Goal: Task Accomplishment & Management: Use online tool/utility

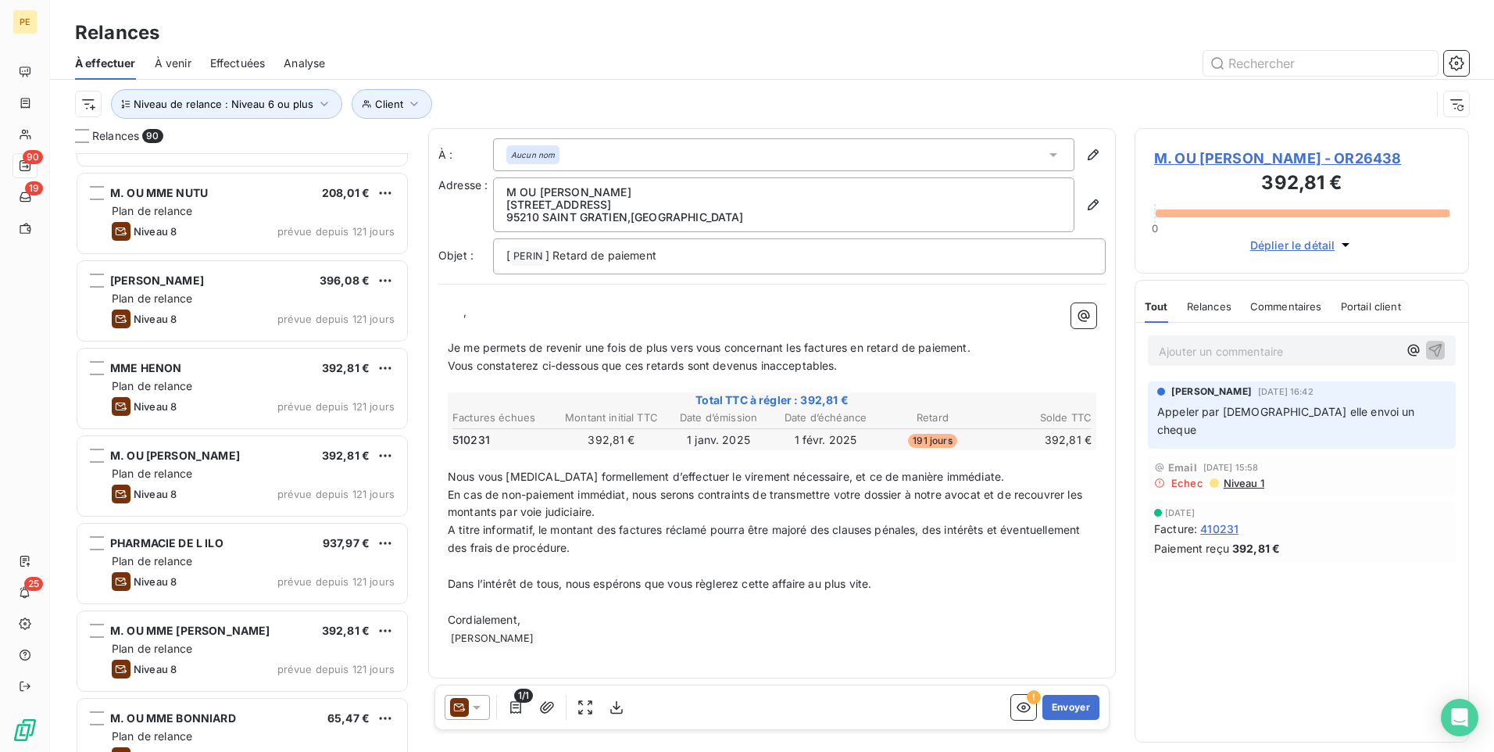
scroll to position [587, 323]
click at [473, 700] on icon at bounding box center [477, 707] width 16 height 16
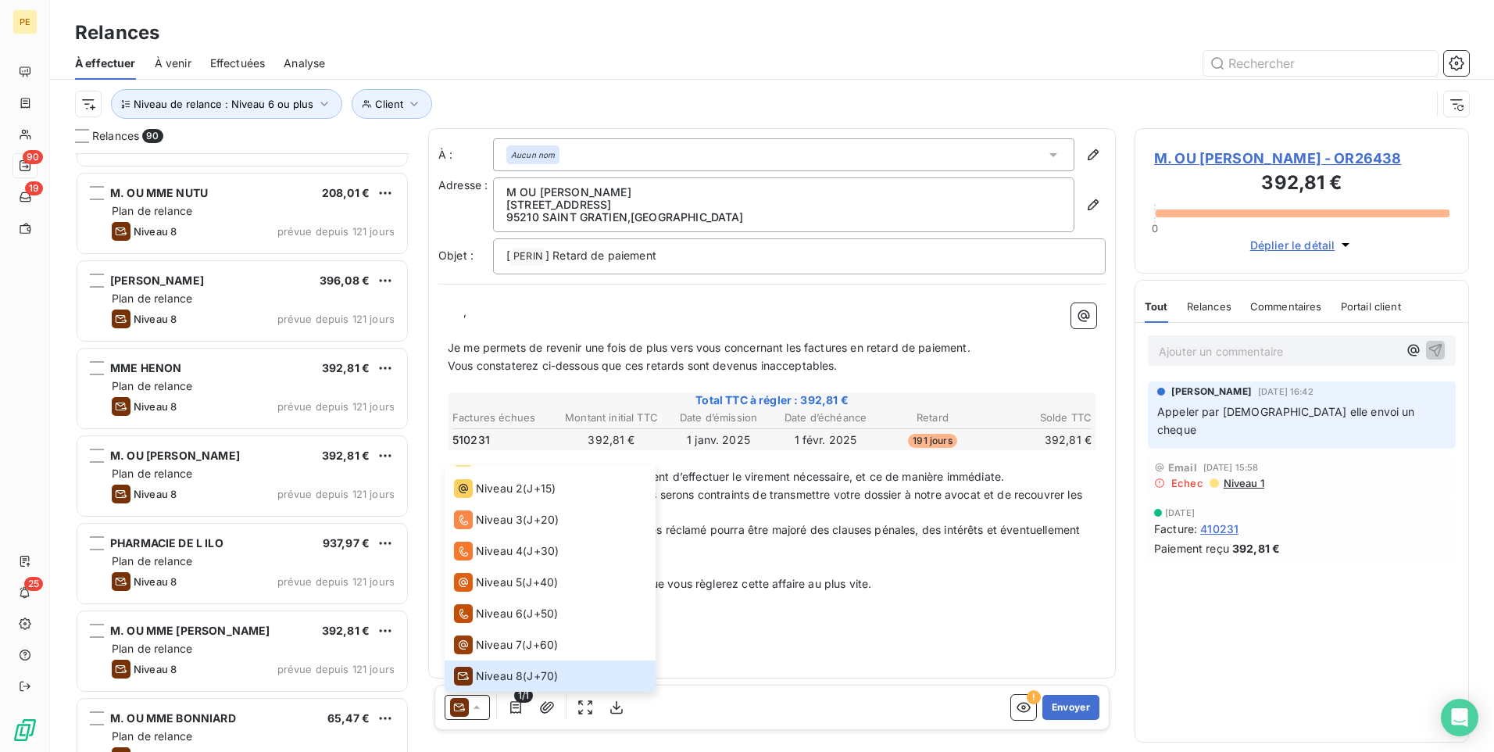
scroll to position [0, 0]
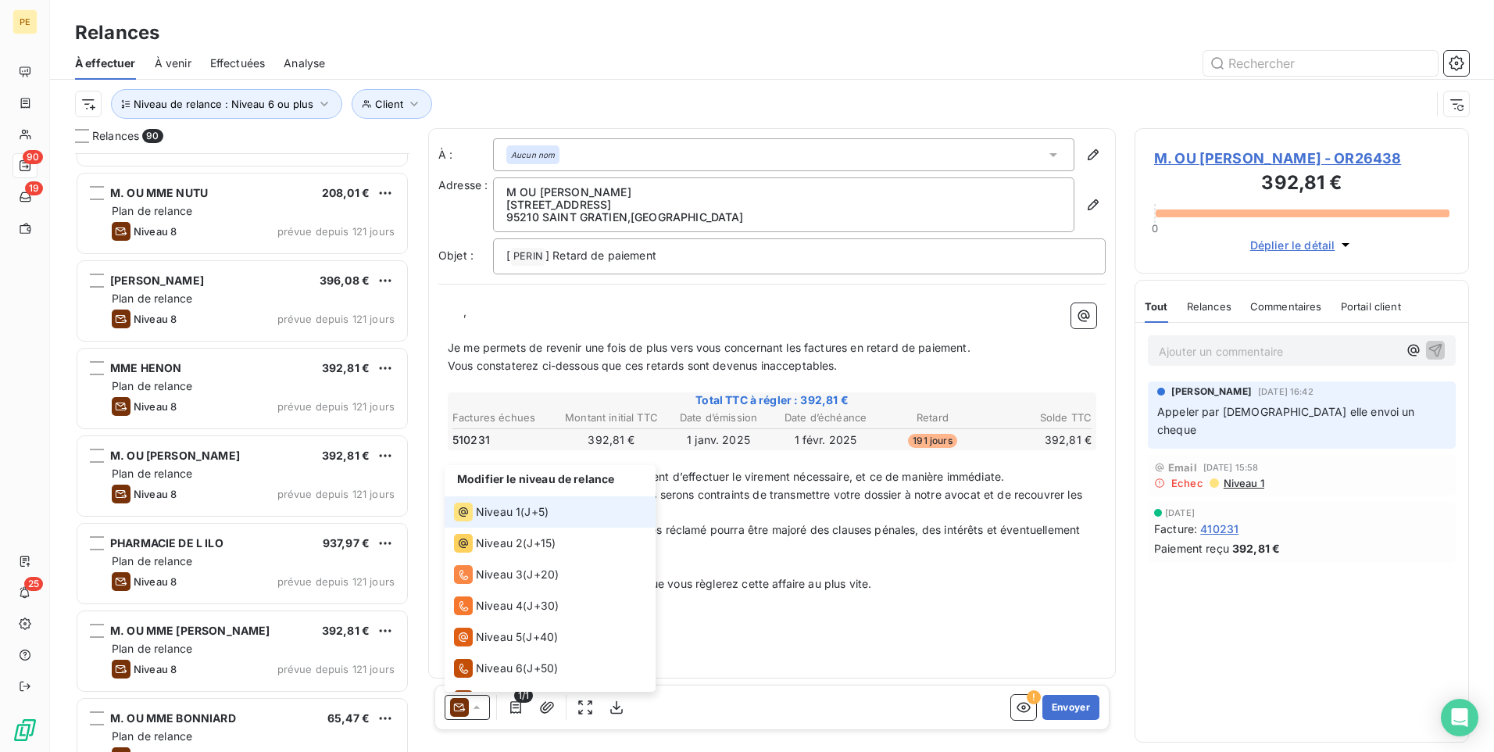
click at [519, 517] on span "Niveau 1" at bounding box center [498, 512] width 45 height 16
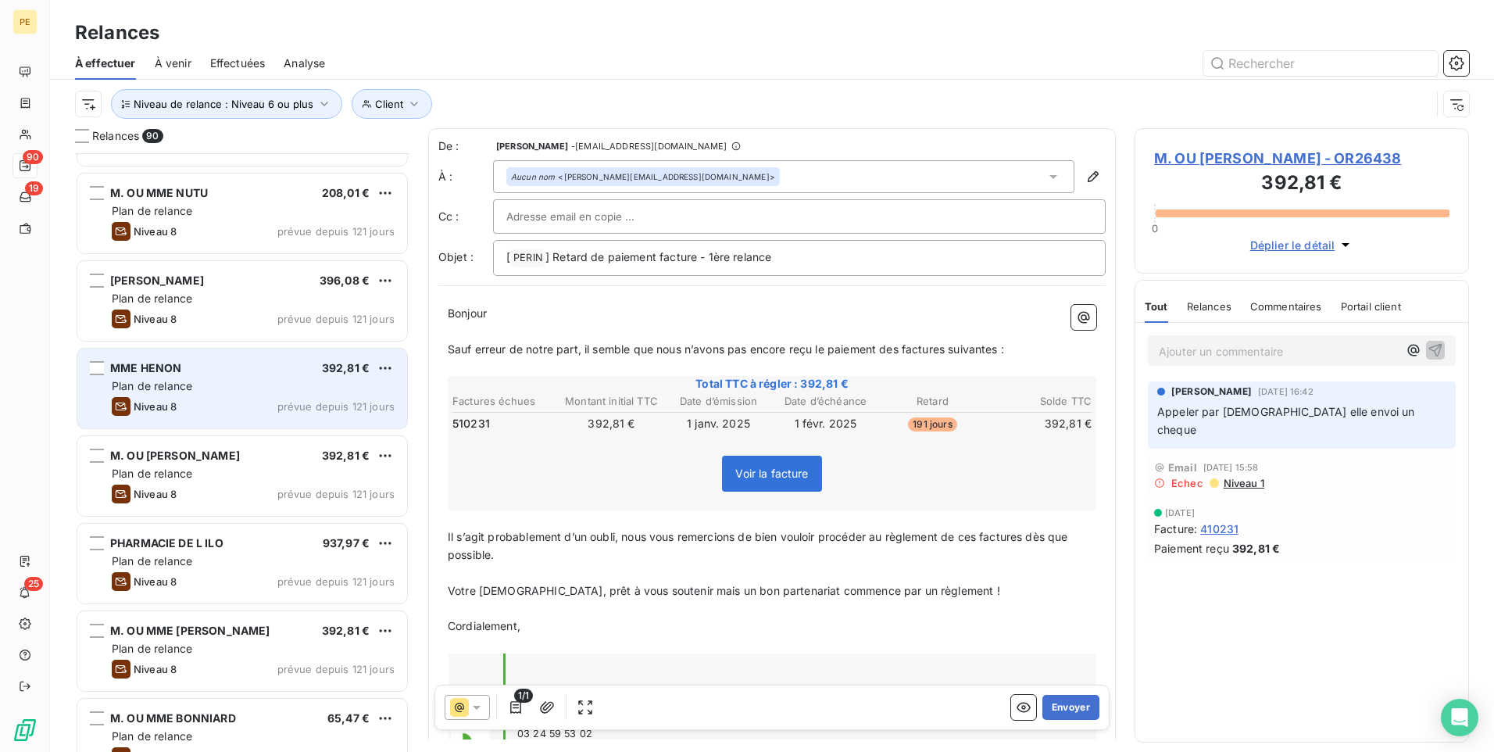
click at [265, 392] on div "Plan de relance" at bounding box center [253, 386] width 283 height 16
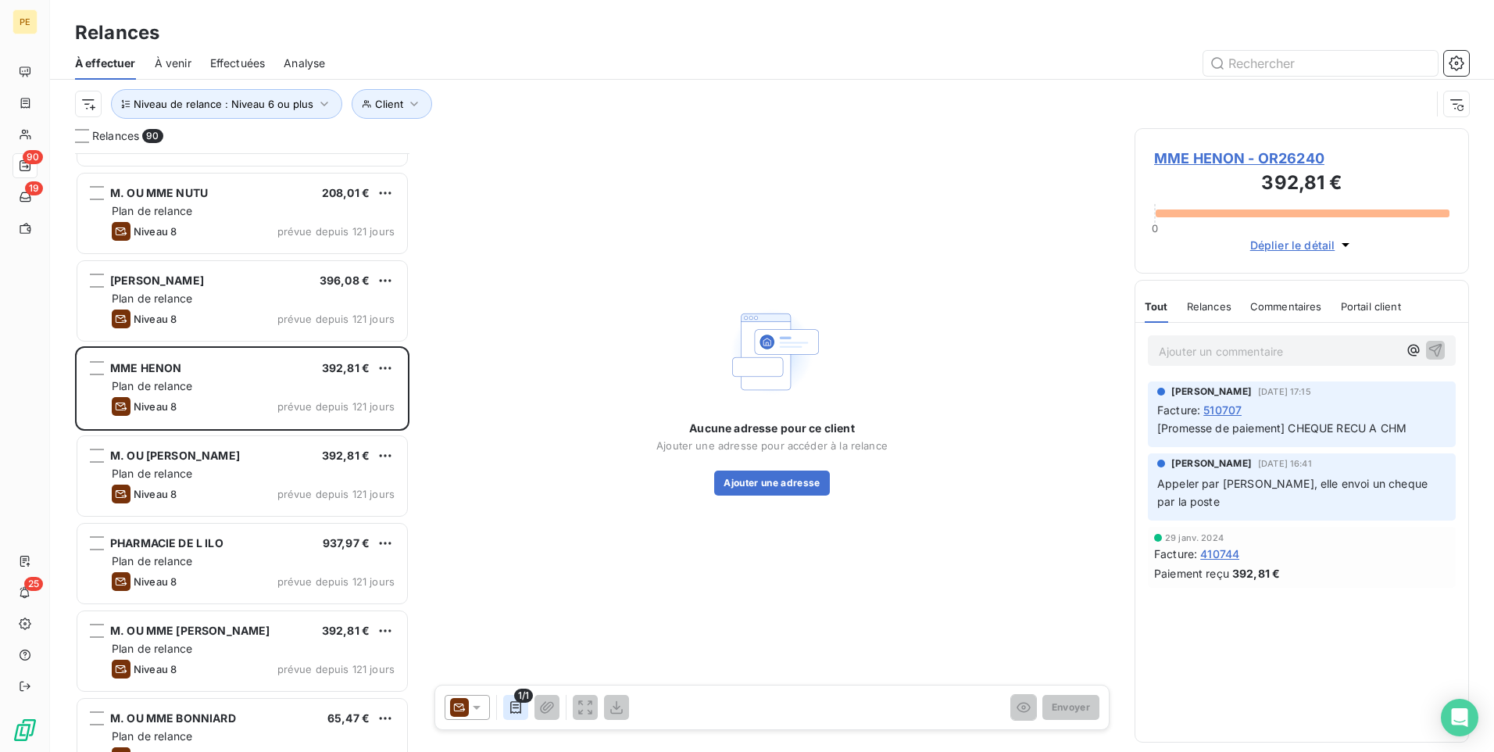
click at [506, 703] on button "button" at bounding box center [515, 707] width 25 height 25
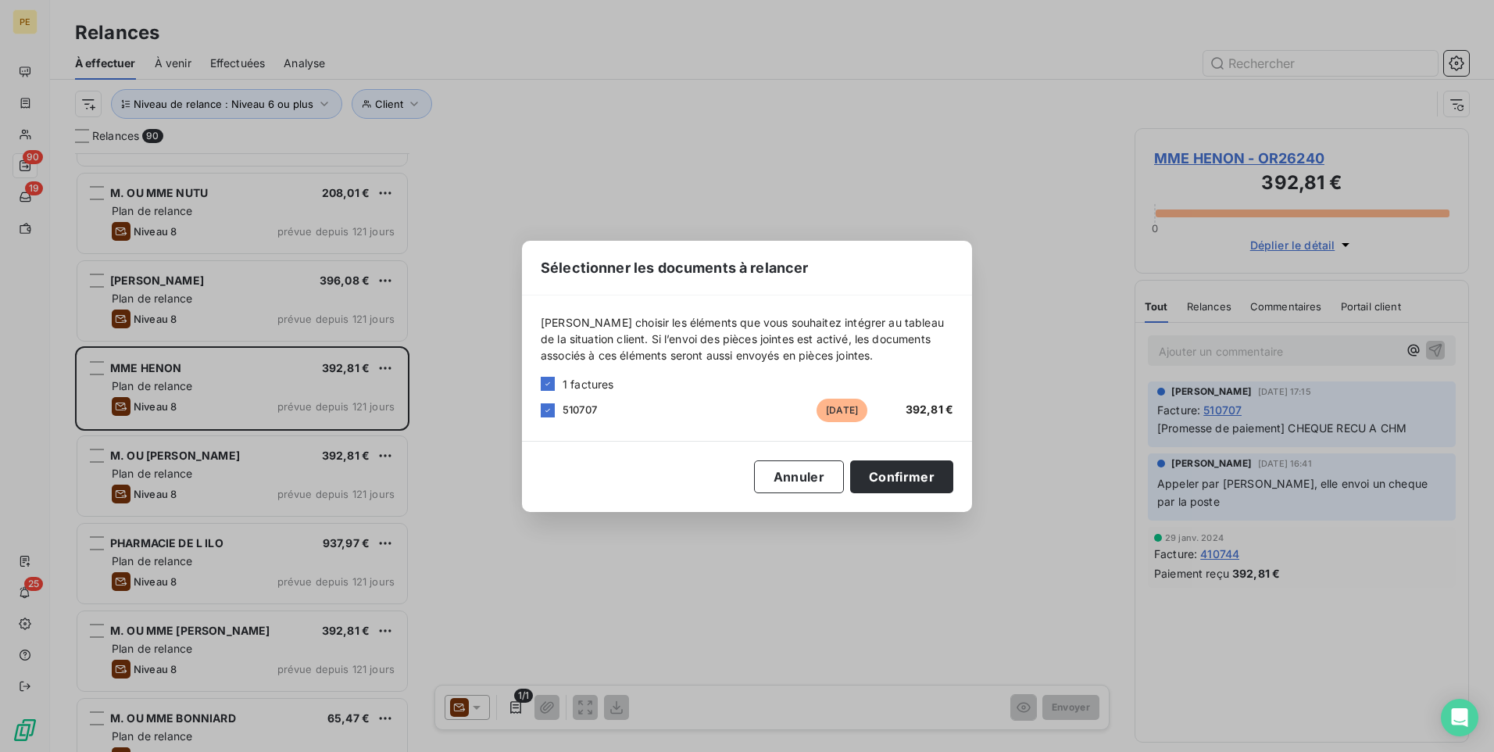
click at [538, 570] on div "Sélectionner les documents à relancer [PERSON_NAME] choisir les éléments que vo…" at bounding box center [747, 376] width 1494 height 752
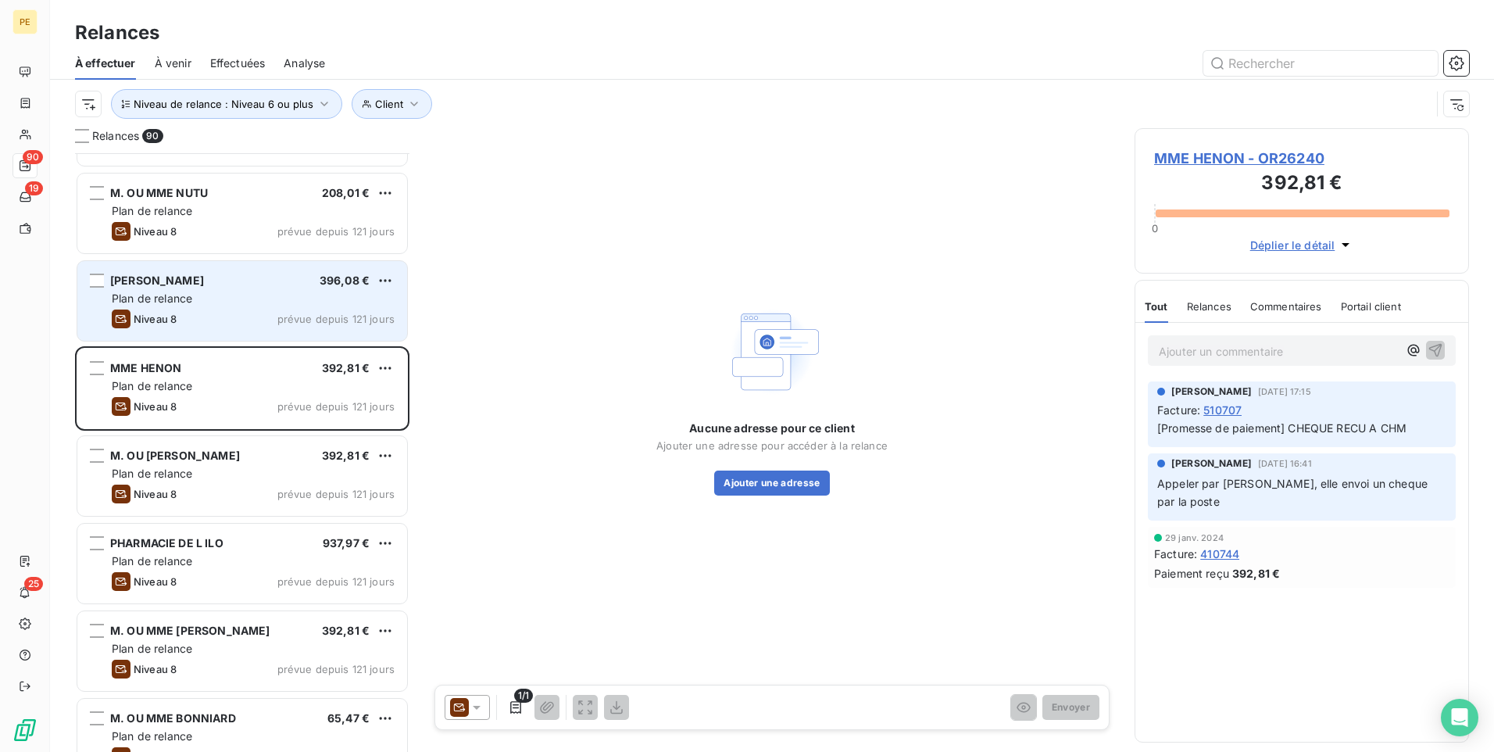
click at [234, 317] on div "Niveau 8 prévue depuis 121 jours" at bounding box center [253, 318] width 283 height 19
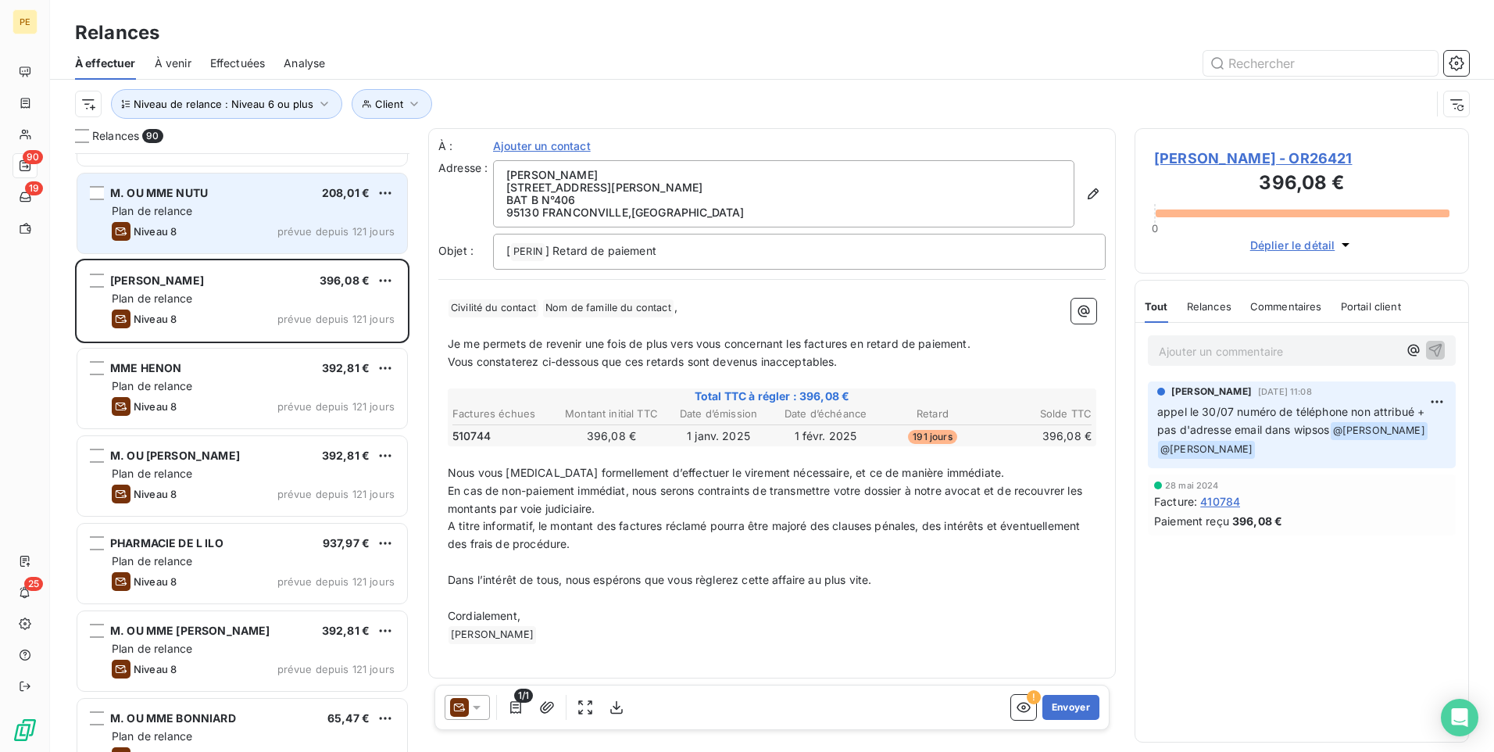
click at [257, 214] on div "Plan de relance" at bounding box center [253, 211] width 283 height 16
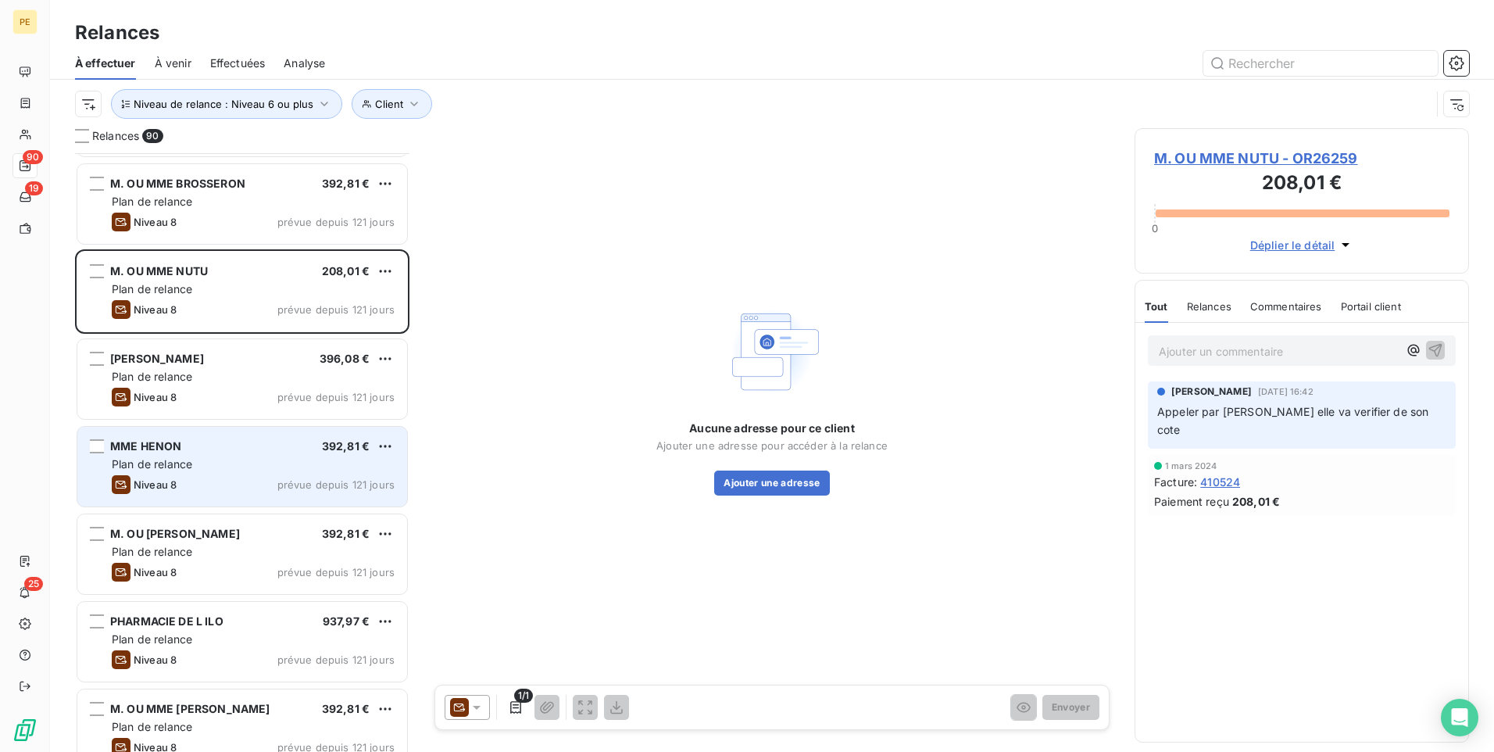
scroll to position [1665, 0]
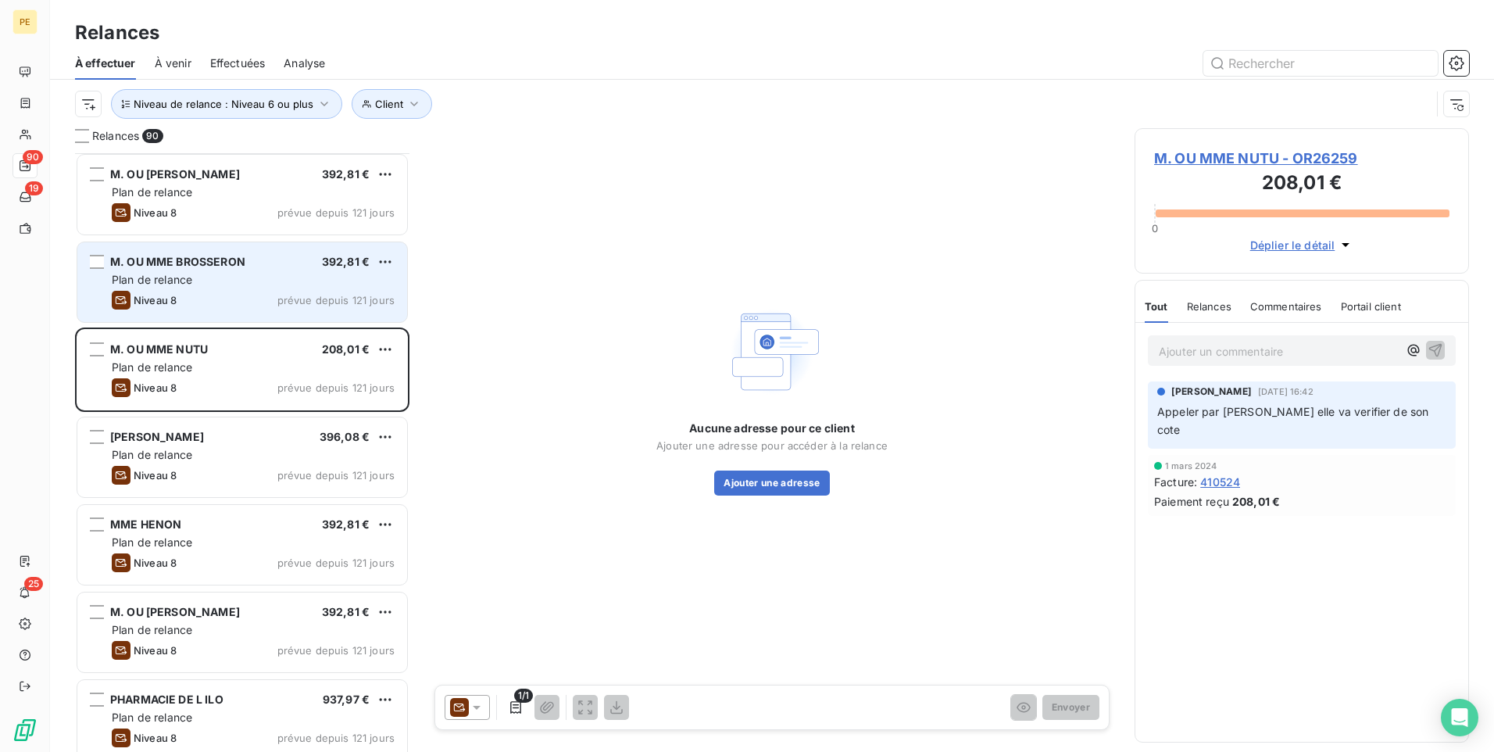
click at [249, 282] on div "Plan de relance" at bounding box center [253, 280] width 283 height 16
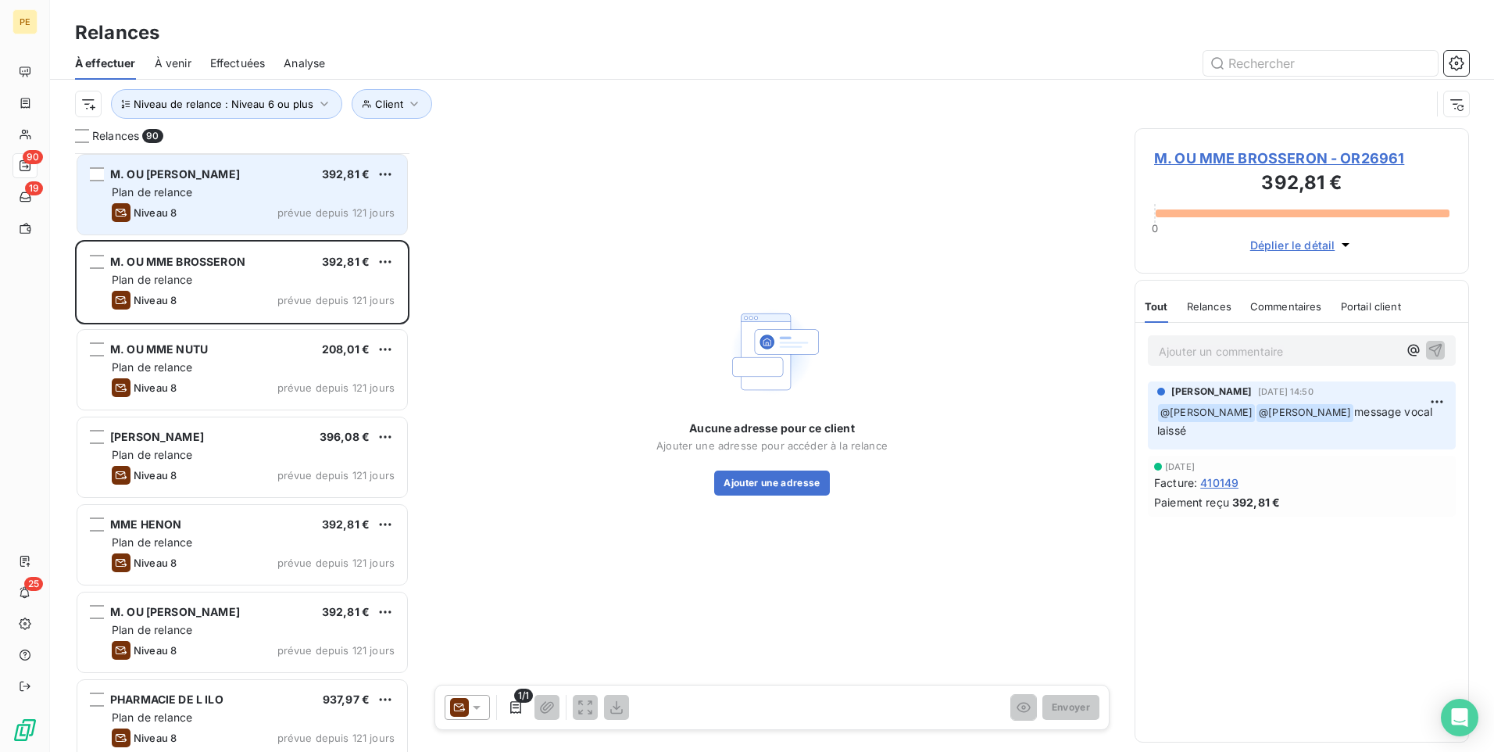
click at [283, 183] on div "M. OU [PERSON_NAME] 392,81 € Plan de relance Niveau 8 prévue depuis 121 jours" at bounding box center [242, 195] width 330 height 80
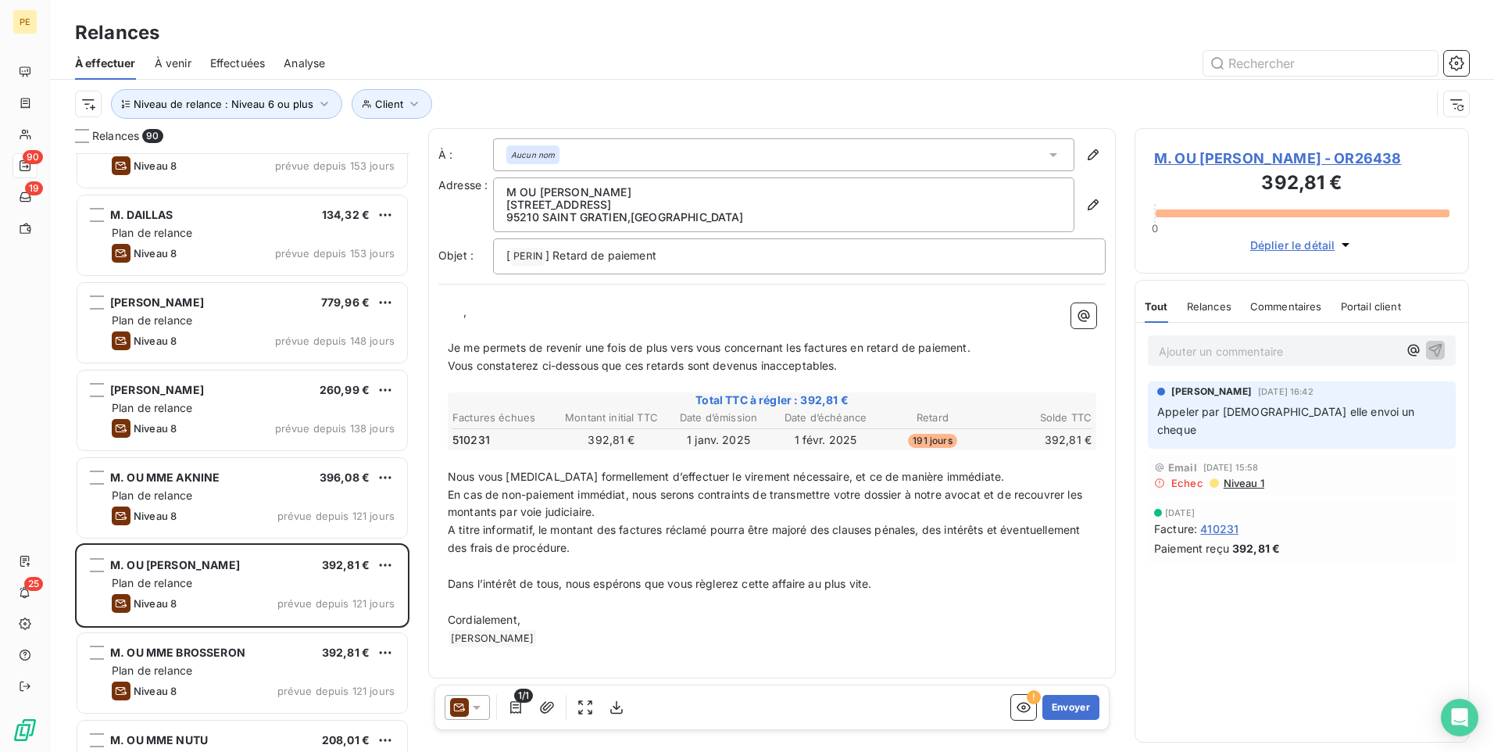
scroll to position [1196, 0]
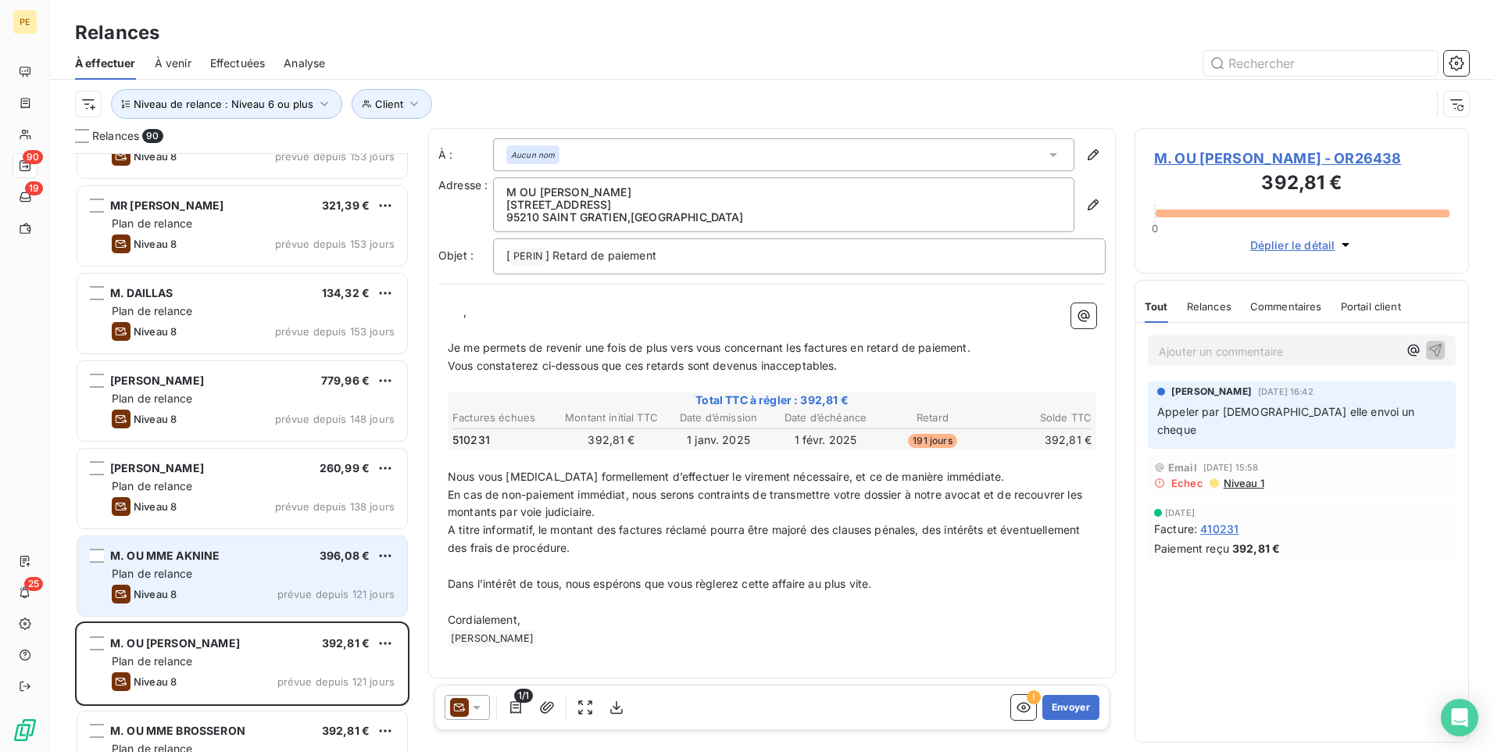
click at [288, 567] on div "Plan de relance" at bounding box center [253, 574] width 283 height 16
